Goal: Task Accomplishment & Management: Manage account settings

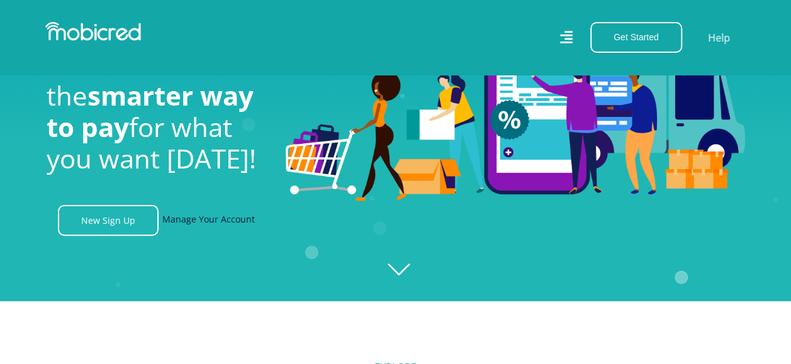
scroll to position [0, 897]
click at [232, 222] on link "Manage Your Account" at bounding box center [208, 220] width 93 height 31
click at [572, 40] on icon at bounding box center [566, 37] width 13 height 13
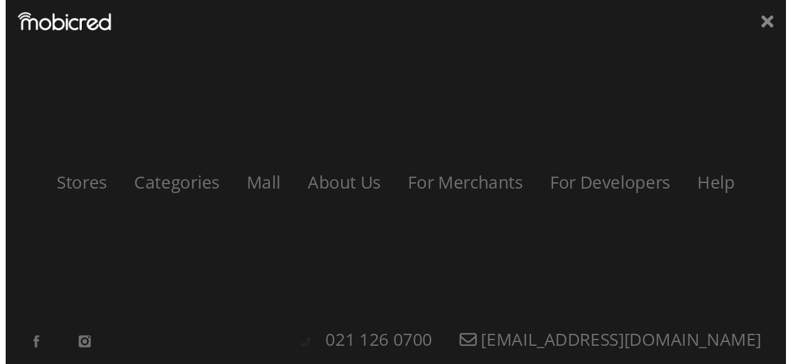
scroll to position [0, 2870]
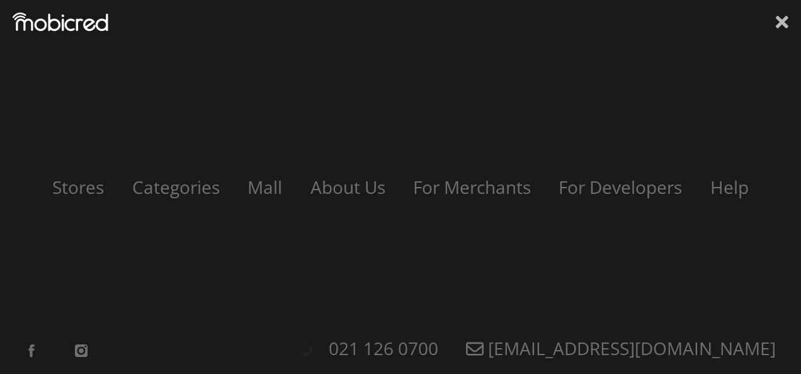
click at [782, 16] on icon at bounding box center [781, 22] width 13 height 19
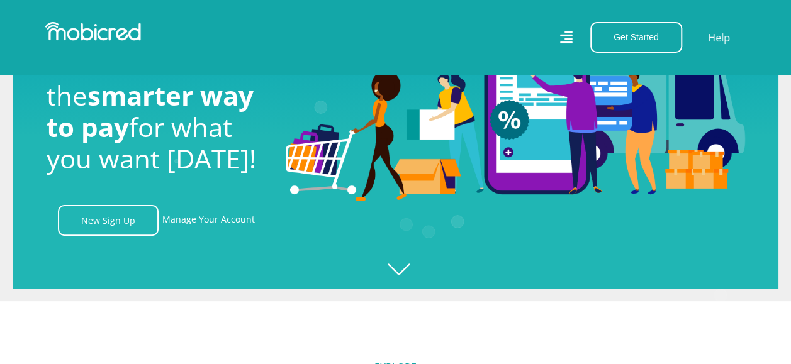
click at [404, 271] on icon "Created with Raphaël 2.3.0" at bounding box center [408, 119] width 791 height 364
click at [215, 224] on link "Manage Your Account" at bounding box center [208, 220] width 93 height 31
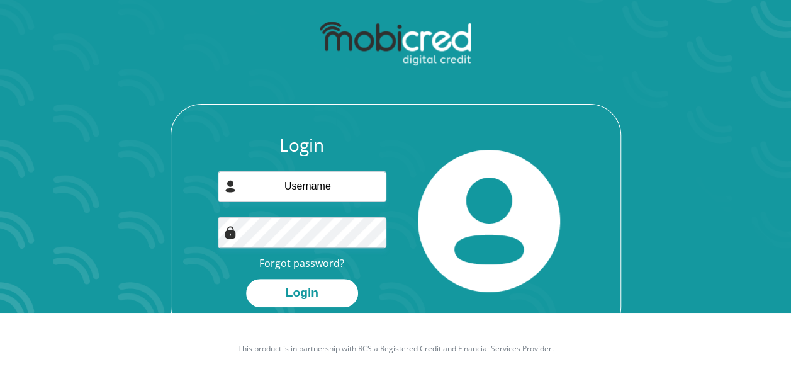
scroll to position [63, 0]
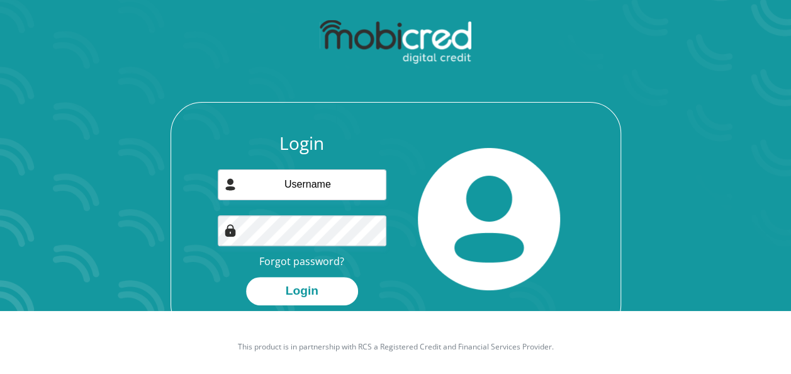
click at [234, 188] on img at bounding box center [230, 184] width 13 height 13
click at [293, 184] on input "email" at bounding box center [302, 184] width 169 height 31
type input "[EMAIL_ADDRESS][DOMAIN_NAME]"
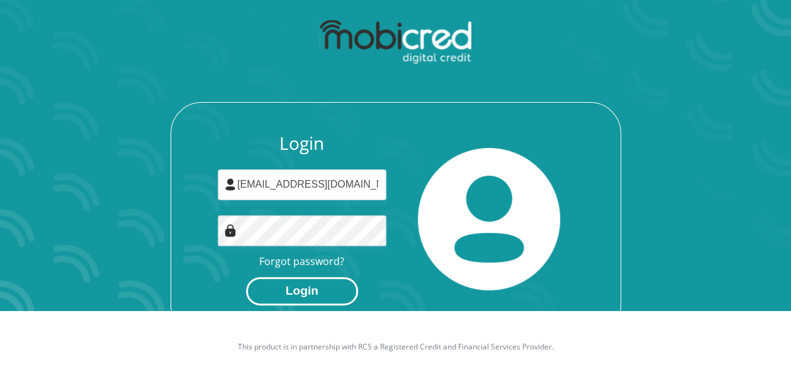
click at [296, 291] on button "Login" at bounding box center [302, 291] width 112 height 28
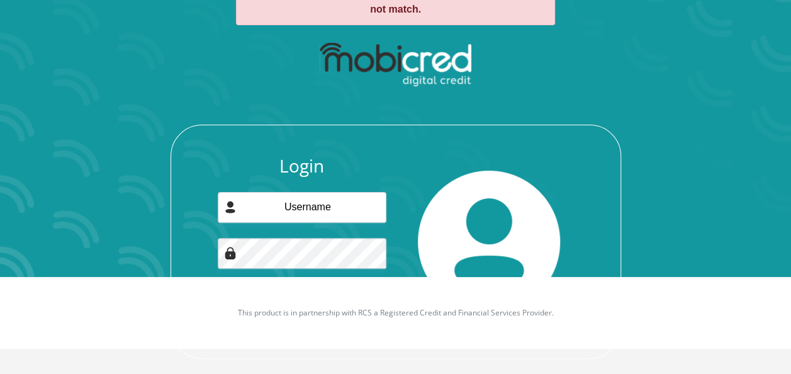
scroll to position [110, 0]
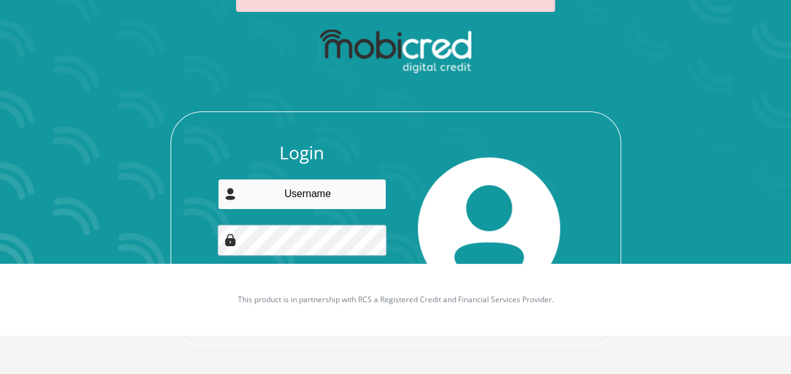
click at [312, 197] on input "email" at bounding box center [302, 194] width 169 height 31
type input "[EMAIL_ADDRESS][DOMAIN_NAME]"
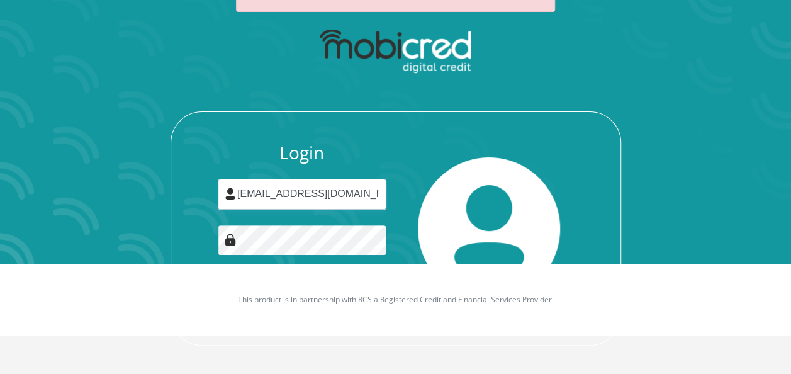
click at [246, 286] on button "Login" at bounding box center [302, 300] width 112 height 28
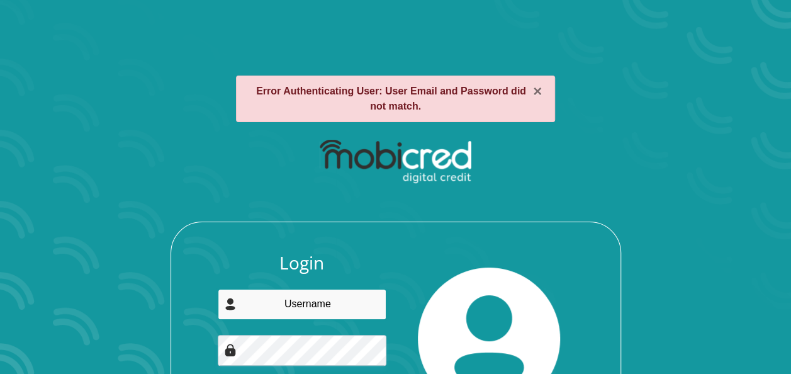
click at [294, 301] on input "email" at bounding box center [302, 304] width 169 height 31
type input "[EMAIL_ADDRESS][DOMAIN_NAME]"
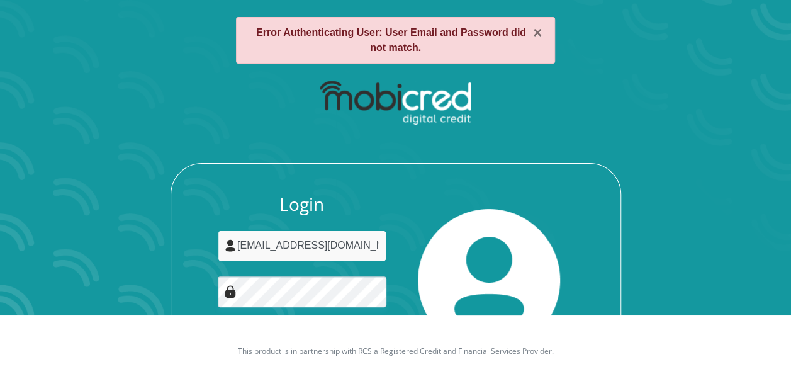
scroll to position [110, 0]
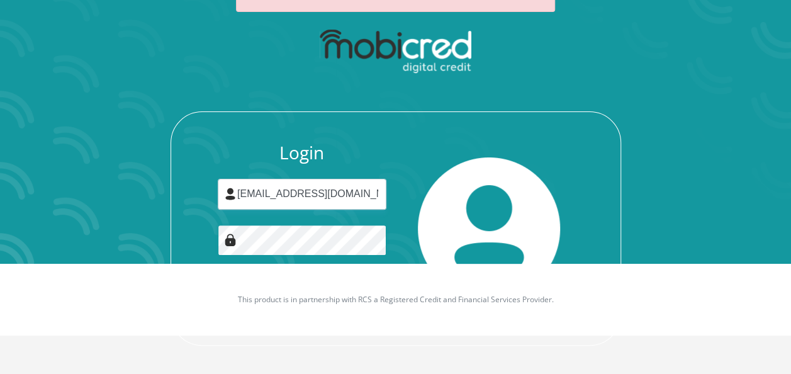
click at [246, 286] on button "Login" at bounding box center [302, 300] width 112 height 28
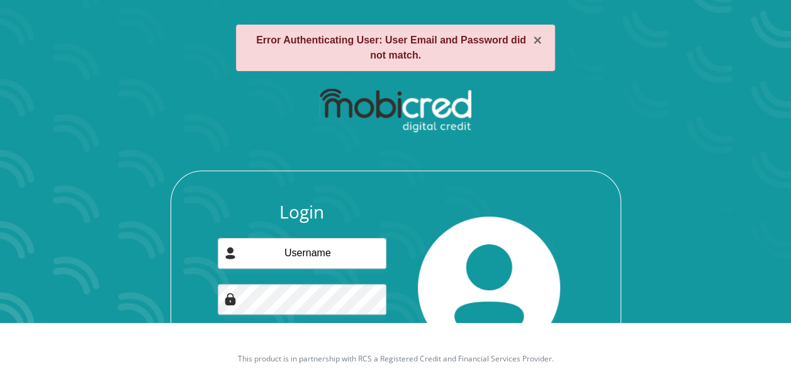
scroll to position [110, 0]
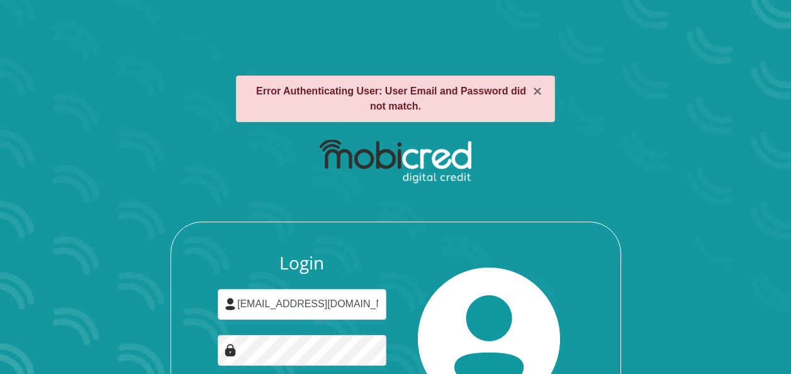
scroll to position [110, 0]
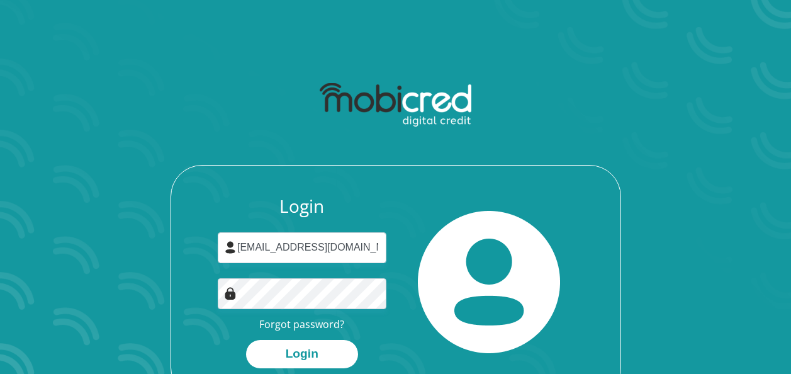
scroll to position [63, 0]
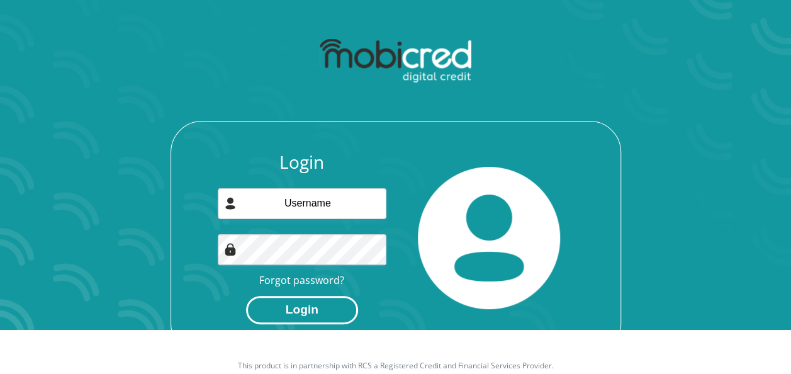
scroll to position [63, 0]
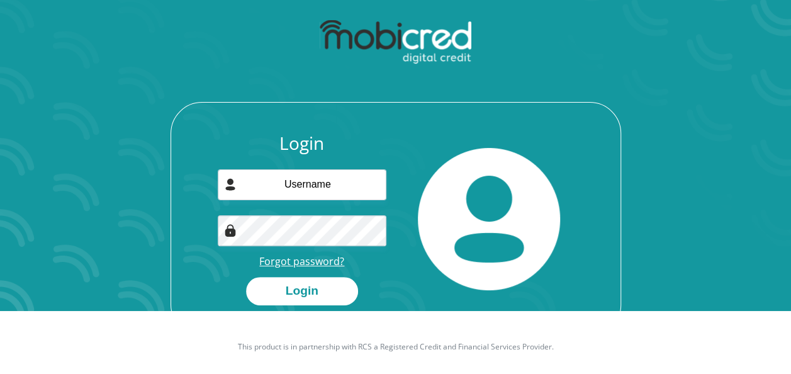
click at [302, 258] on link "Forgot password?" at bounding box center [301, 261] width 85 height 14
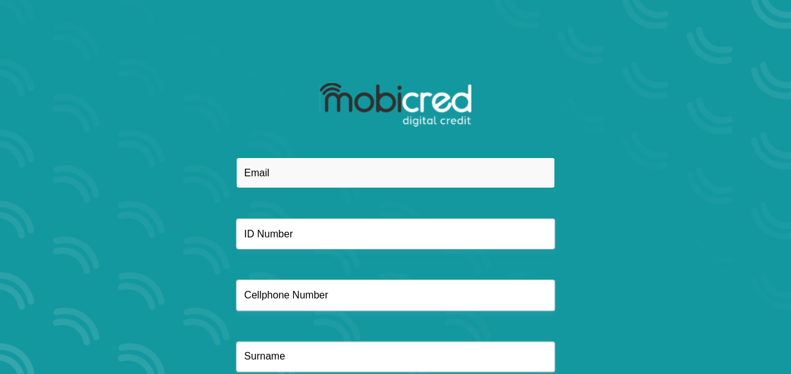
click at [304, 171] on input "email" at bounding box center [395, 172] width 319 height 31
type input "[EMAIL_ADDRESS][DOMAIN_NAME]"
type input "9001251198080"
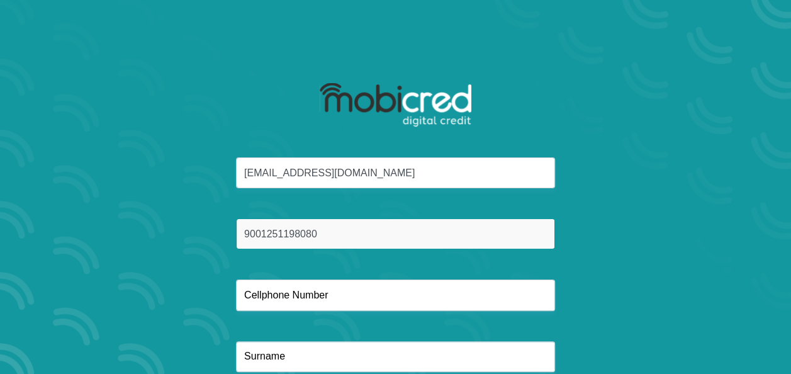
type input "0662561718"
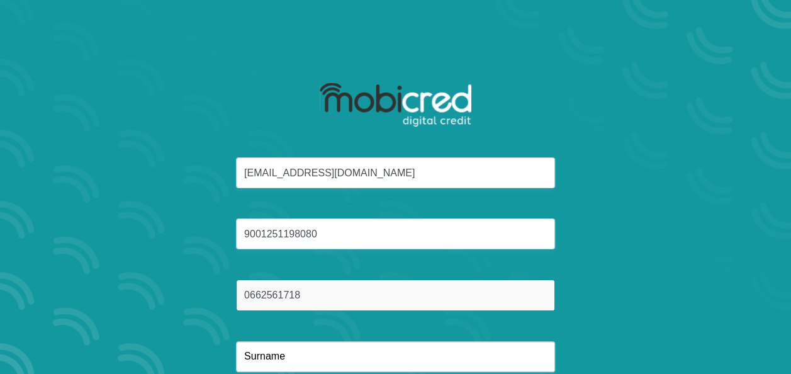
type input "de Bruyn"
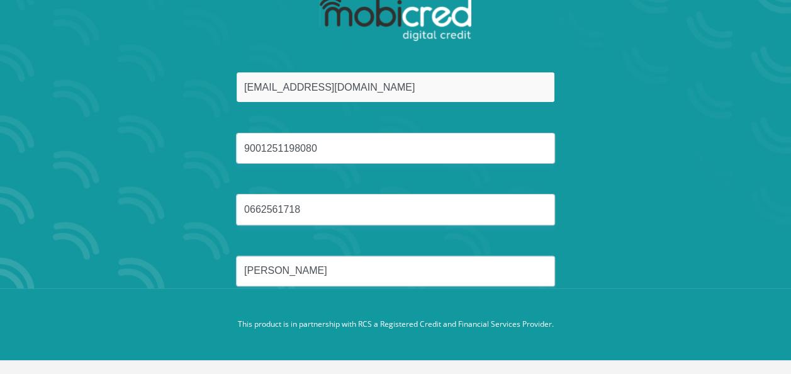
scroll to position [86, 0]
click at [284, 317] on button "Reset Password" at bounding box center [395, 331] width 223 height 28
